Goal: Find specific page/section: Find specific page/section

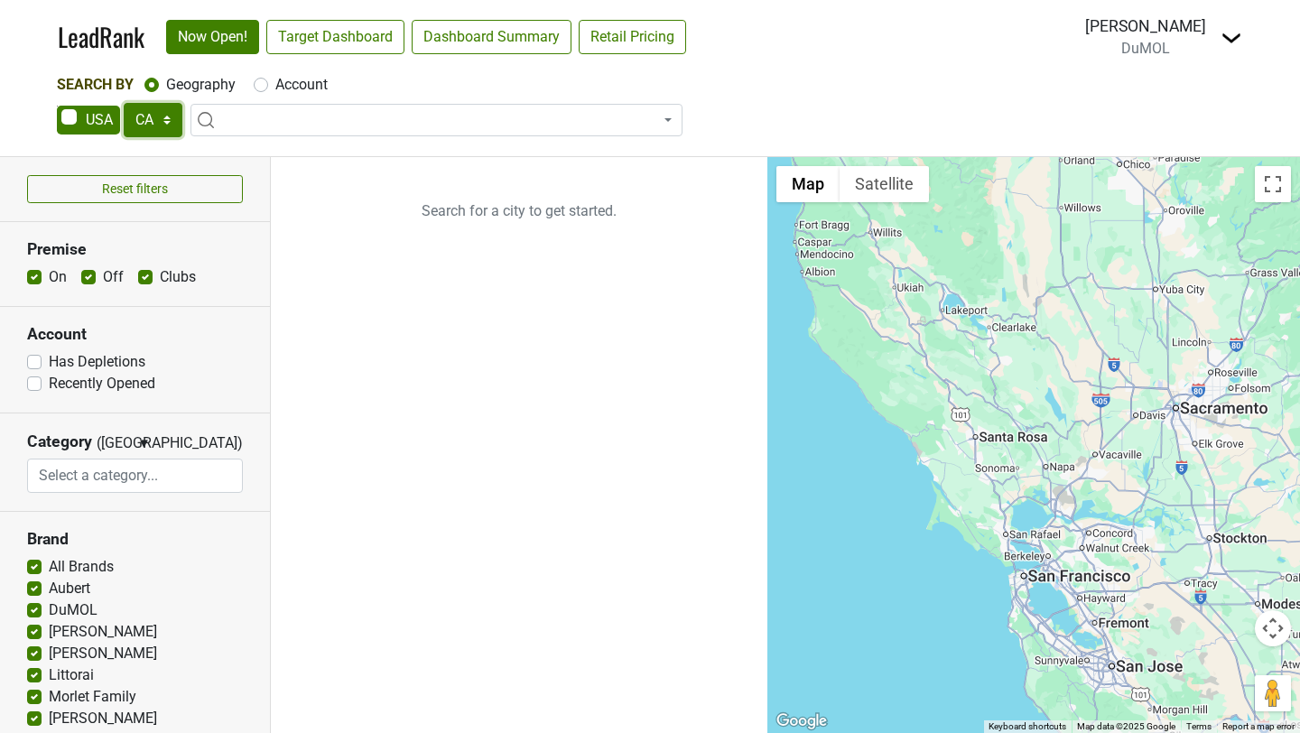
click at [144, 122] on select "AK AL AR AZ CA CO CT DC DE FL GA HI IA ID IL IN KS KY LA MA MD ME MI MN MO MS M…" at bounding box center [153, 120] width 59 height 34
select select "FL"
click at [124, 103] on select "AK AL AR AZ CA CO CT DC DE FL GA HI IA ID IL IN KS KY LA MA MD ME MI MN MO MS M…" at bounding box center [153, 120] width 59 height 34
click at [292, 79] on label "Account" at bounding box center [301, 85] width 52 height 22
click at [268, 79] on input "Account" at bounding box center [261, 83] width 14 height 18
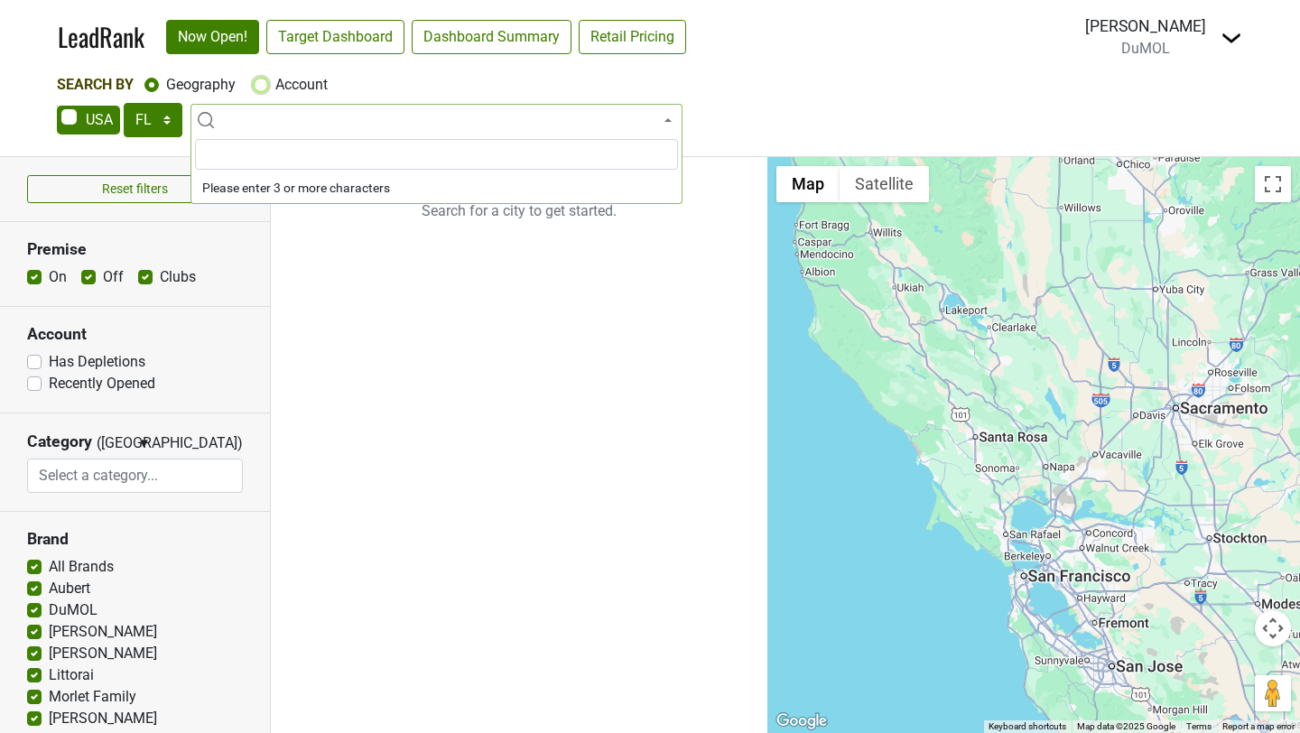
radio input "true"
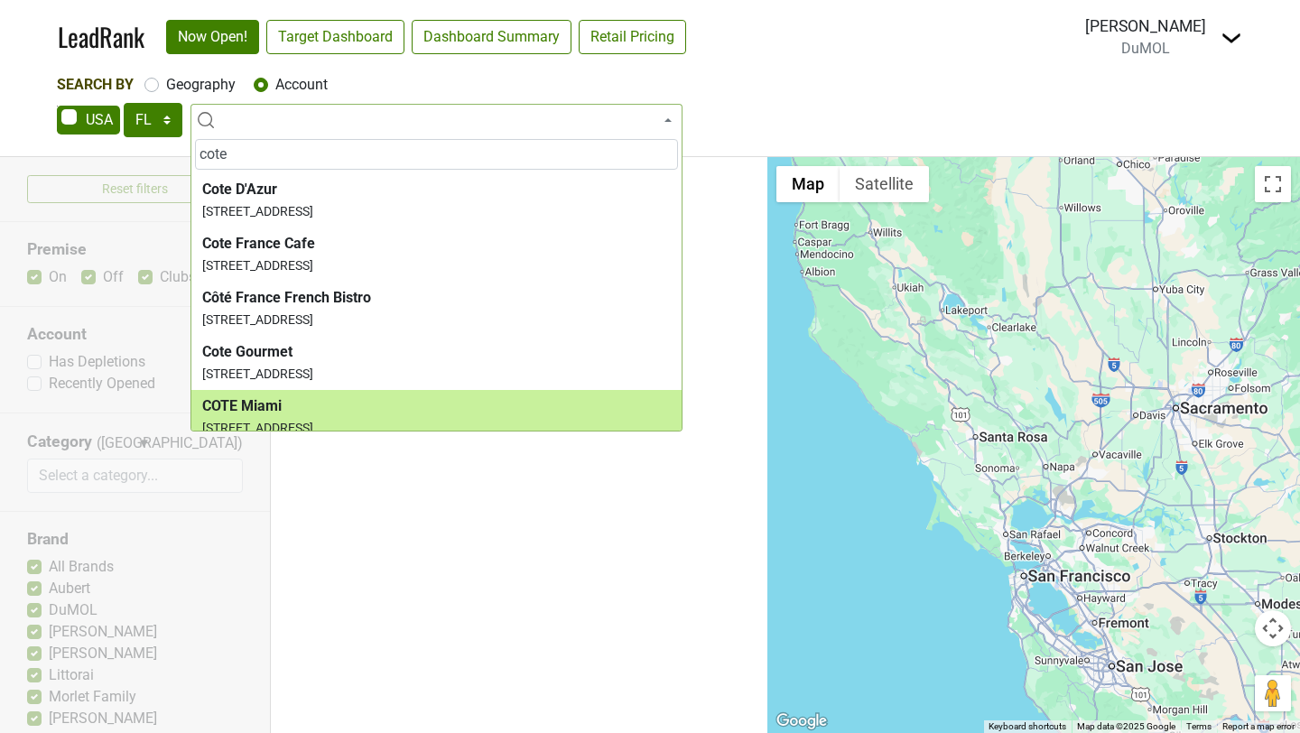
type input "cote"
select select "123652067"
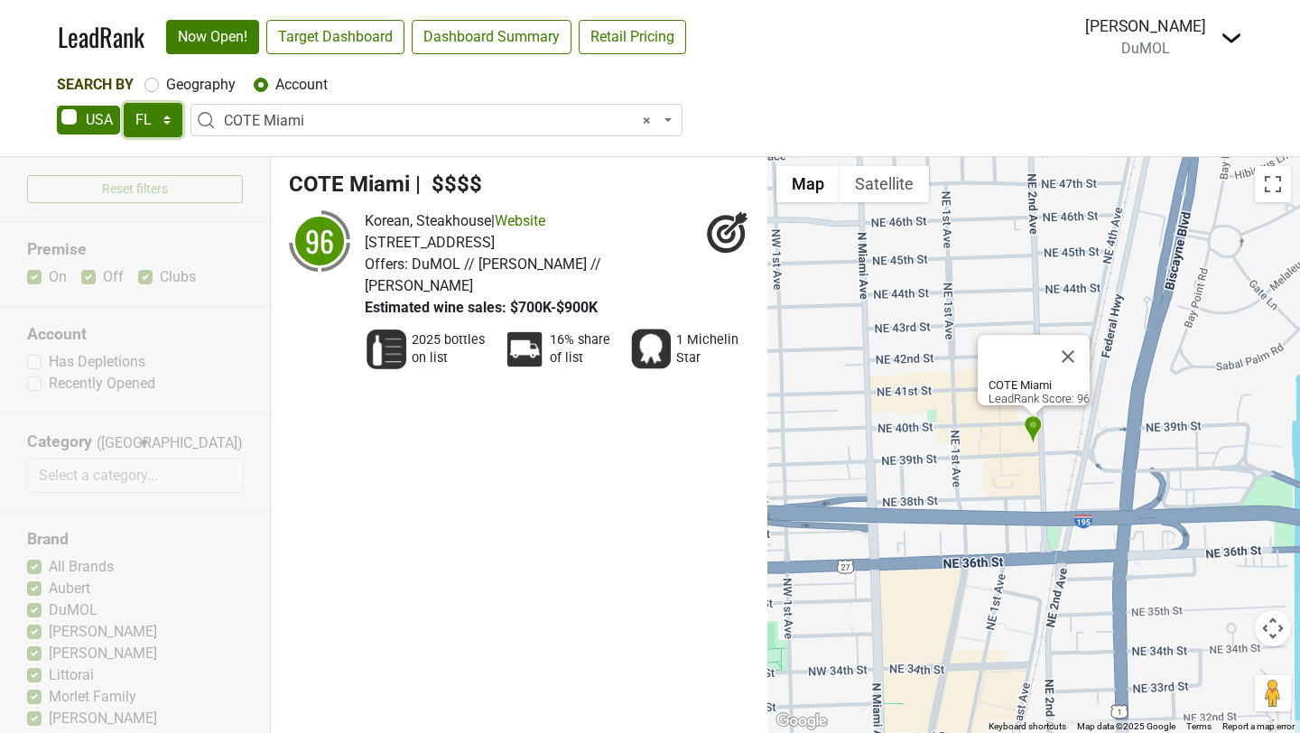
click at [163, 123] on select "AK AL AR AZ CA CO CT DC DE FL GA HI IA ID IL IN KS KY LA MA MD ME MI MN MO MS M…" at bounding box center [153, 120] width 59 height 34
select select "NY"
click at [124, 103] on select "AK AL AR AZ CA CO CT DC DE FL GA HI IA ID IL IN KS KY LA MA MD ME MI MN MO MS M…" at bounding box center [153, 120] width 59 height 34
select select
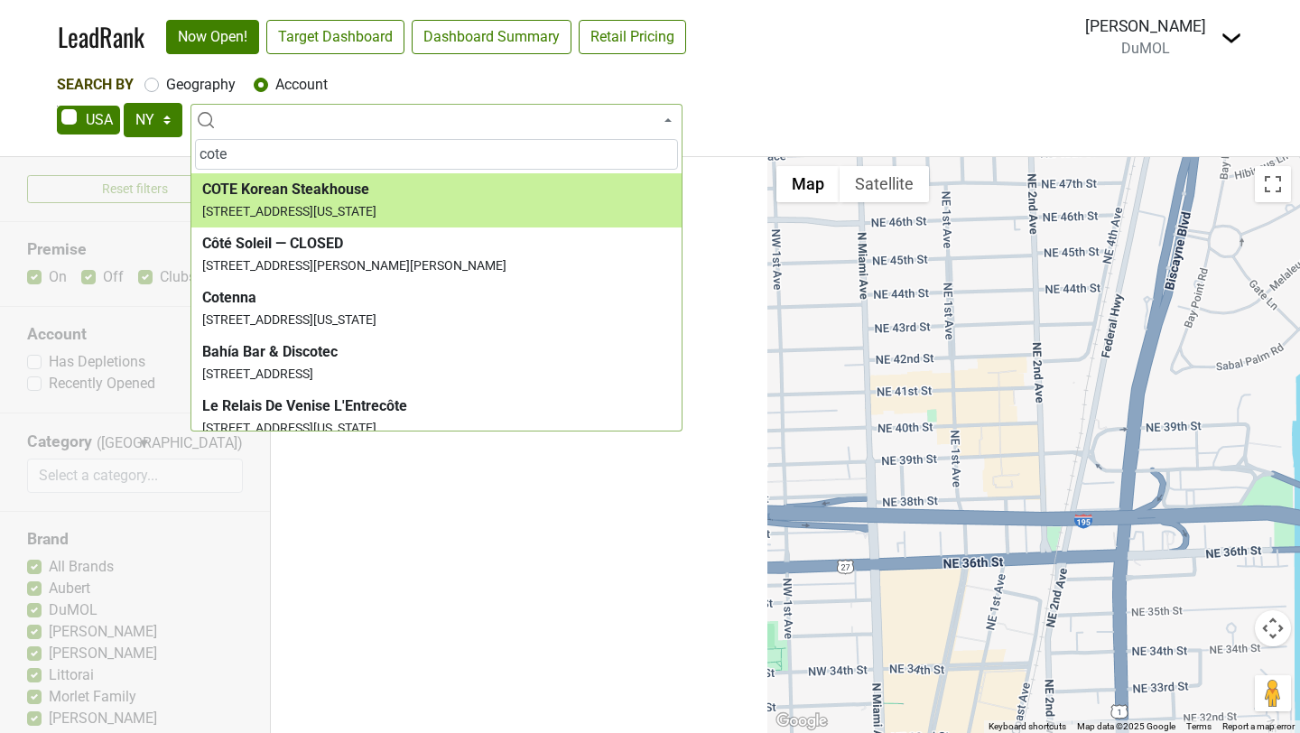
type input "cote"
select select "345478"
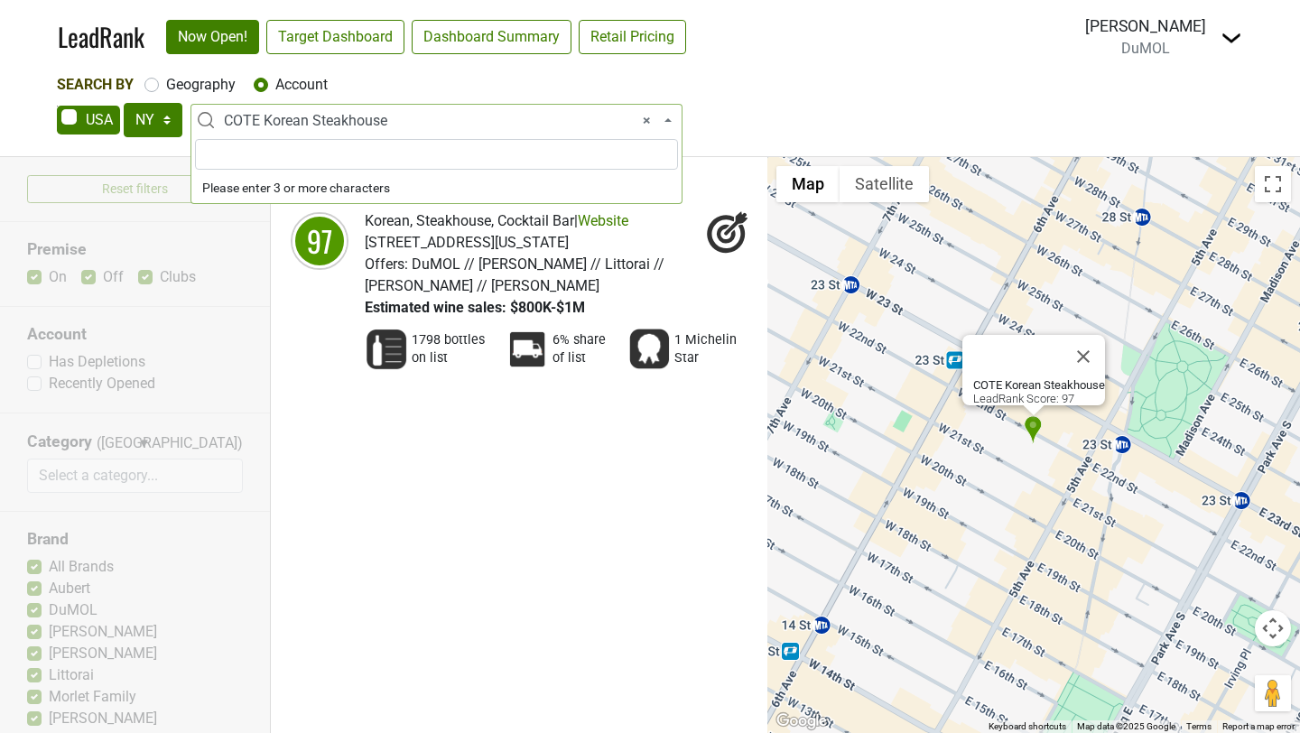
click at [303, 118] on span "× COTE Korean Steakhouse" at bounding box center [442, 121] width 436 height 22
type input "coqo"
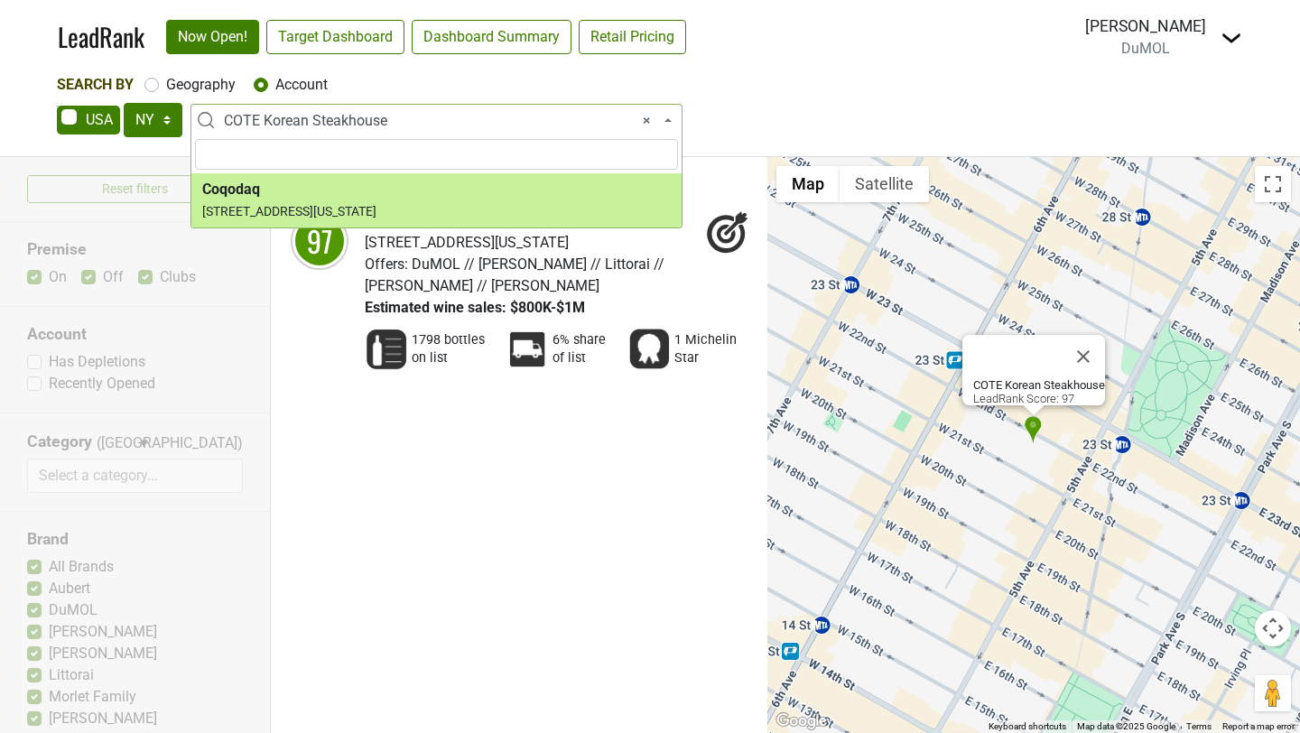
select select "124436621"
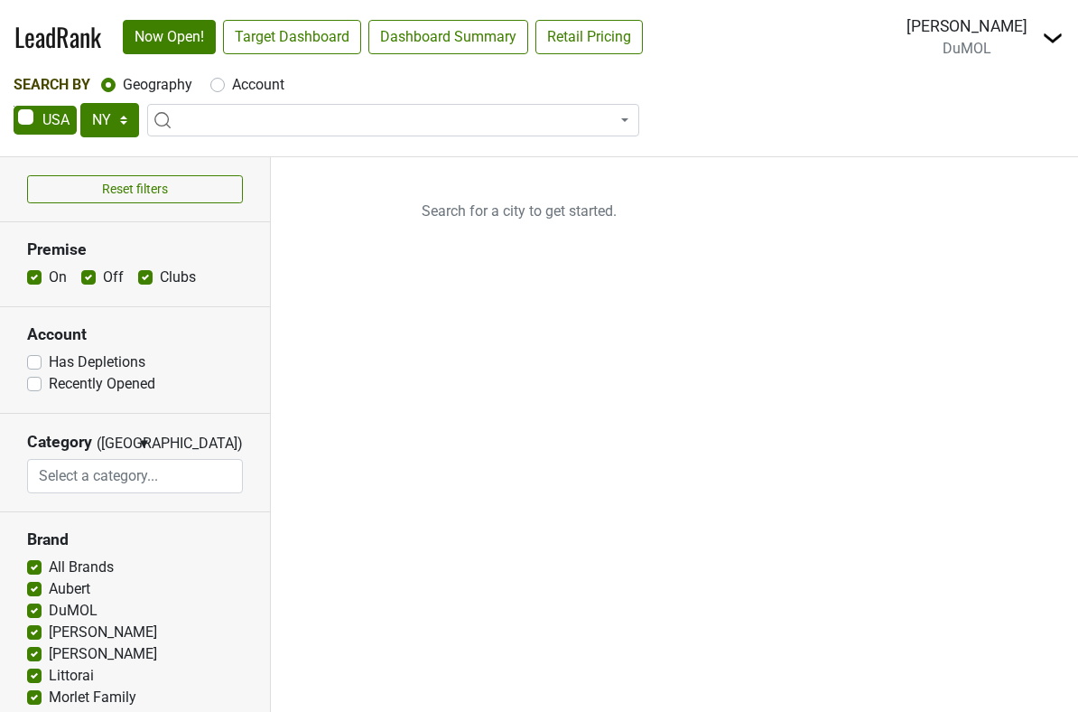
select select "NY"
select select
select select "NY"
select select
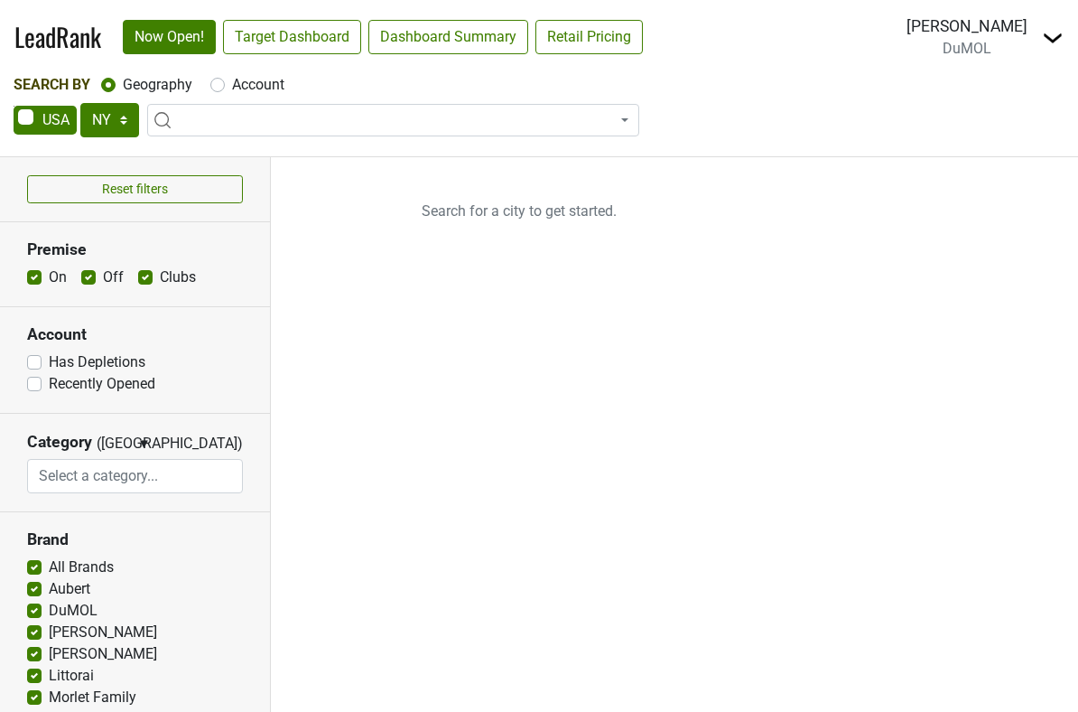
select select
